Goal: Task Accomplishment & Management: Use online tool/utility

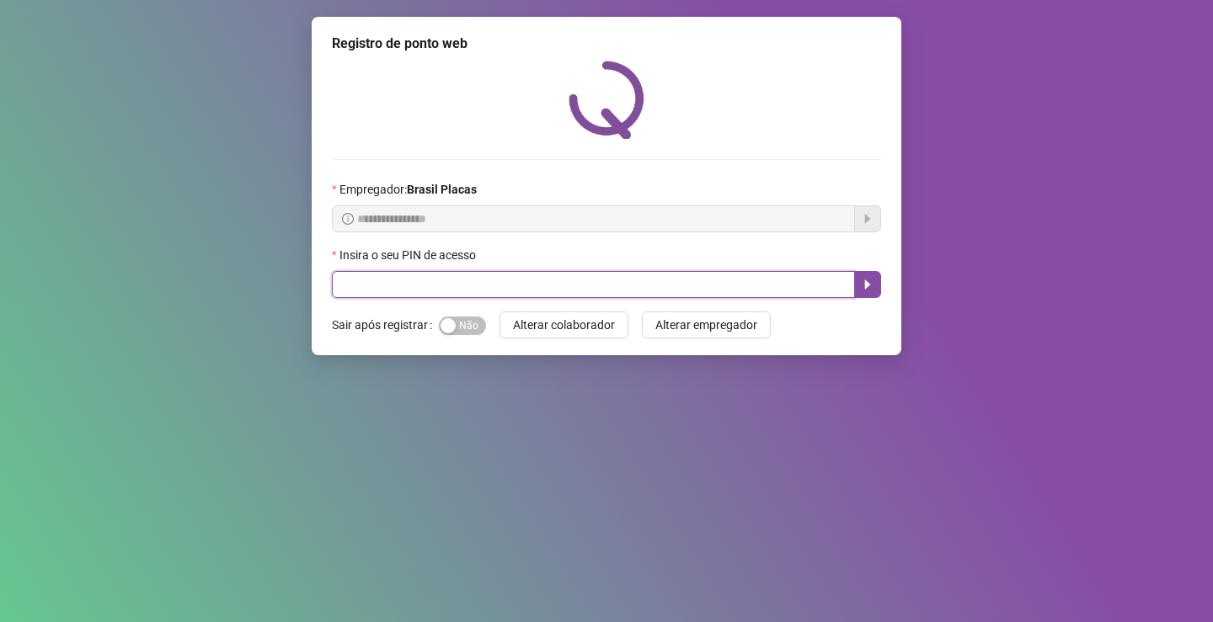
click at [455, 278] on input "text" at bounding box center [593, 284] width 523 height 27
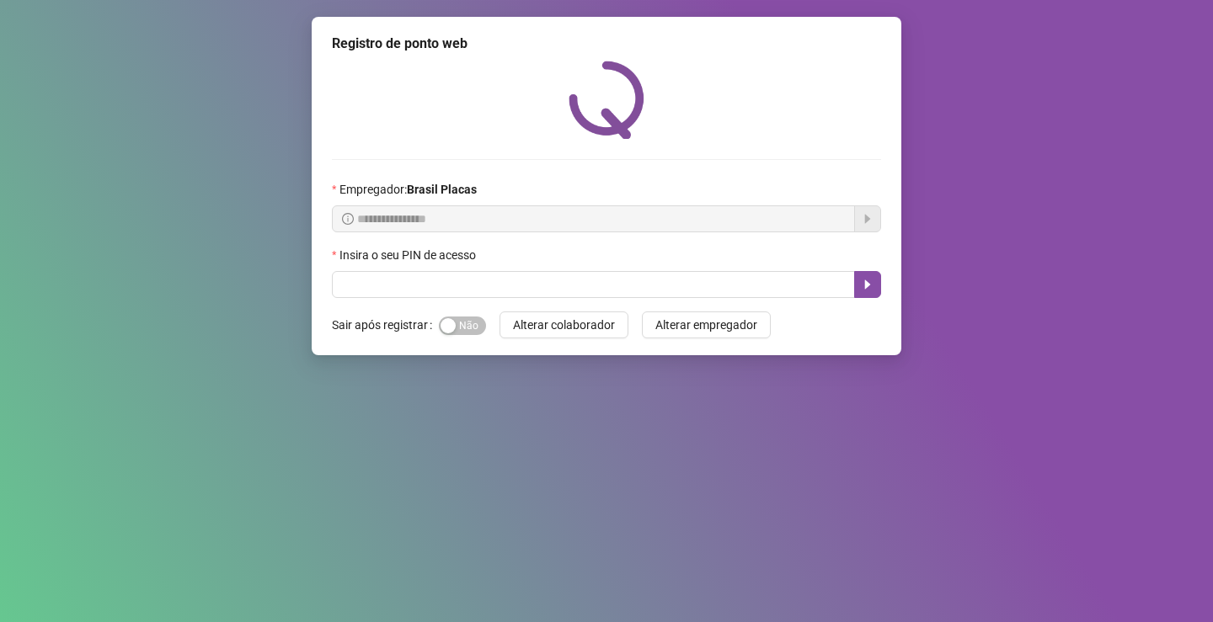
click at [459, 270] on div "Insira o seu PIN de acesso" at bounding box center [606, 258] width 549 height 25
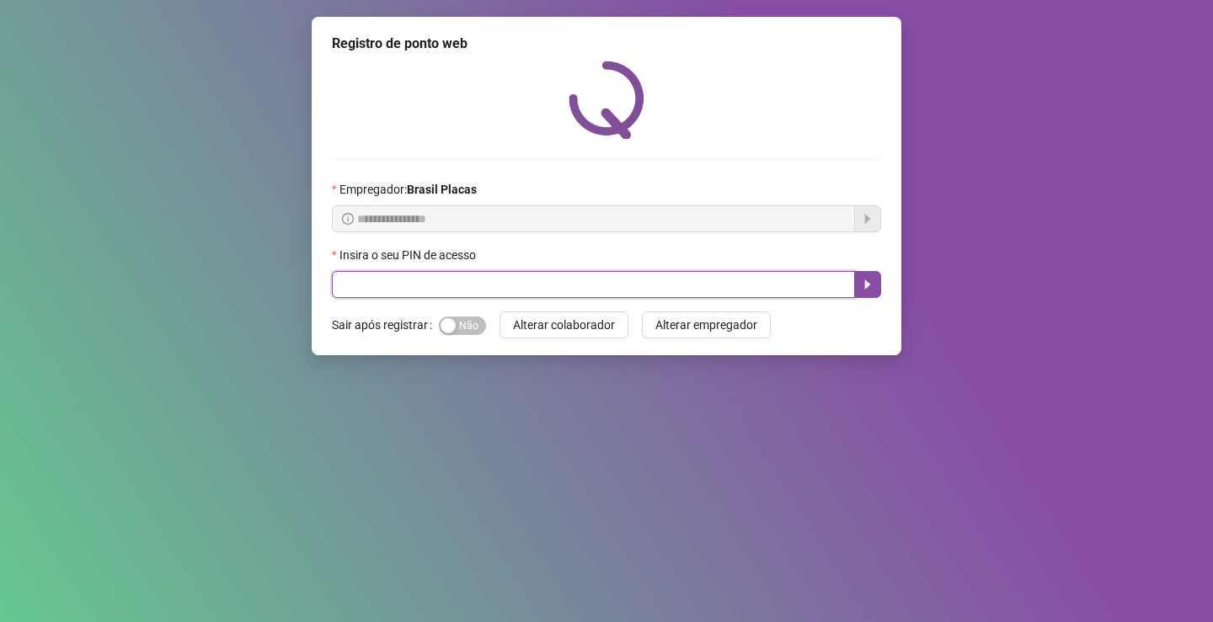
click at [457, 277] on input "text" at bounding box center [593, 284] width 523 height 27
type input "*****"
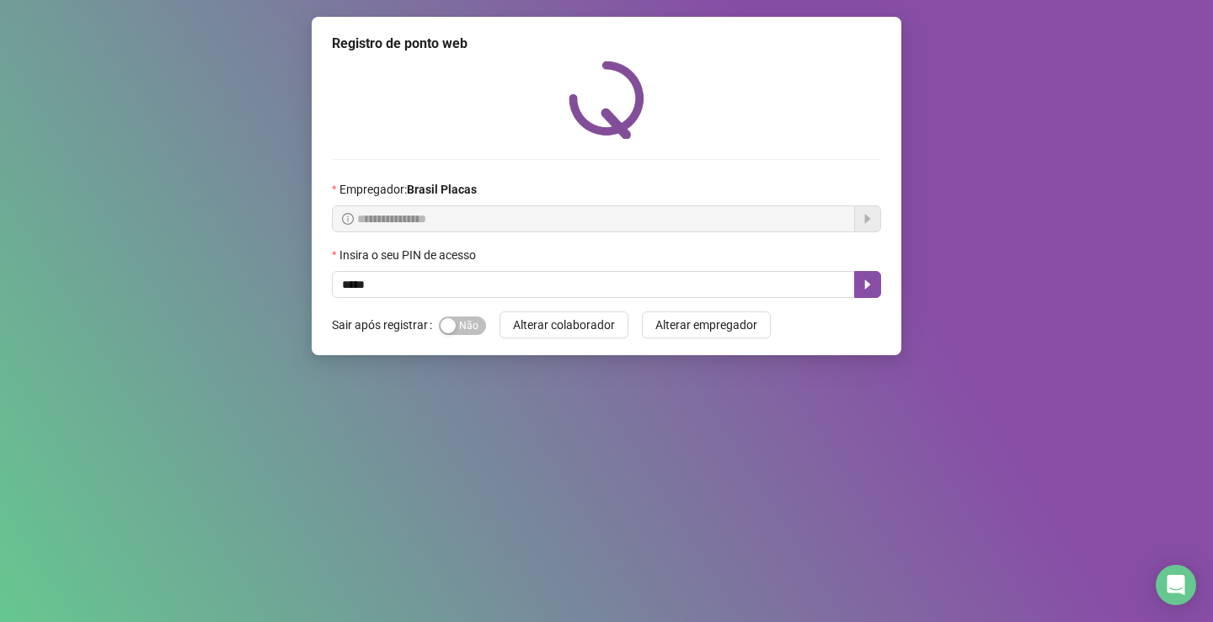
click at [444, 316] on div "Sim Não" at bounding box center [462, 325] width 47 height 19
click at [451, 321] on div "button" at bounding box center [447, 325] width 15 height 15
click at [872, 284] on icon "caret-right" at bounding box center [867, 284] width 13 height 13
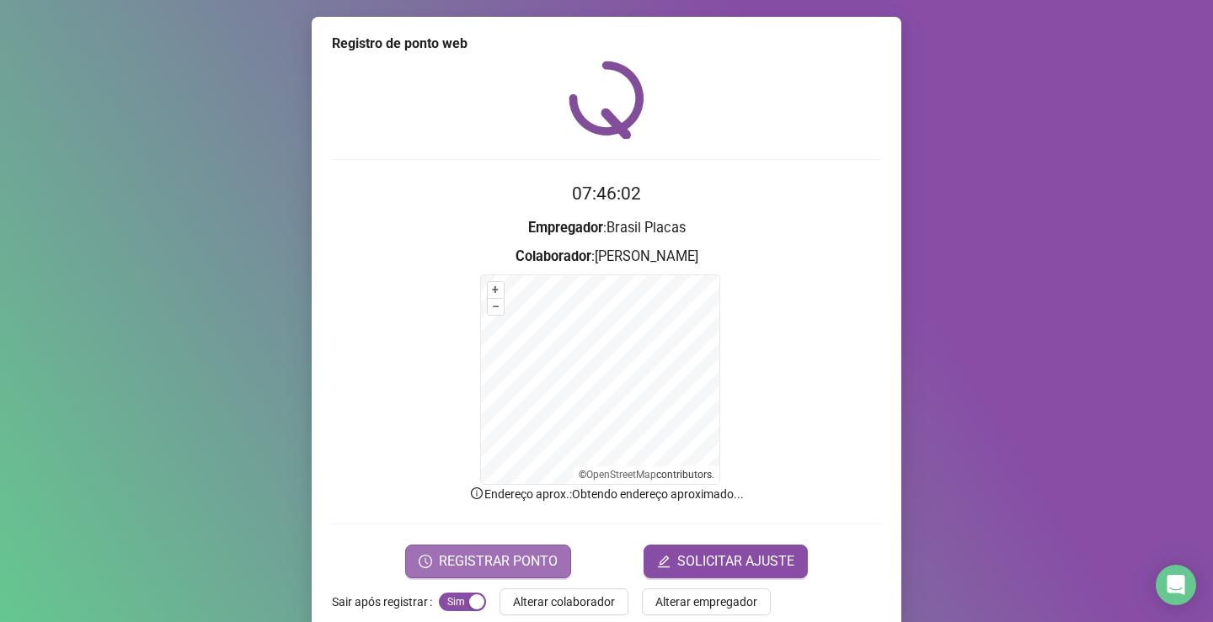
click at [494, 557] on span "REGISTRAR PONTO" at bounding box center [498, 562] width 119 height 20
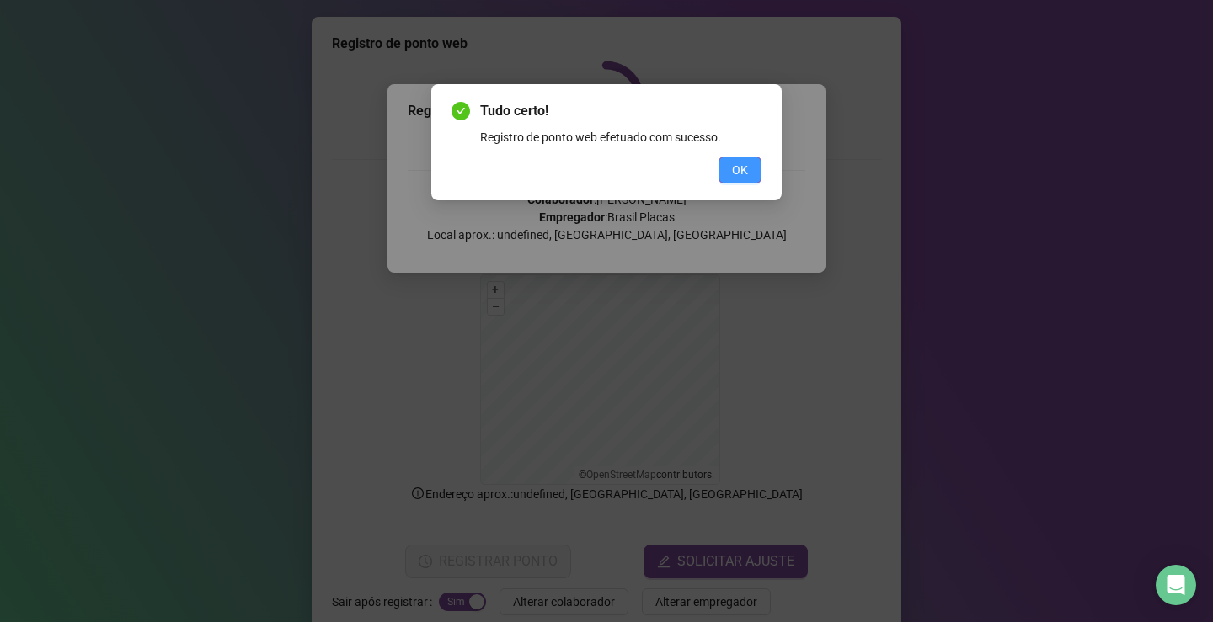
click at [741, 174] on span "OK" at bounding box center [740, 170] width 16 height 19
